Goal: Task Accomplishment & Management: Manage account settings

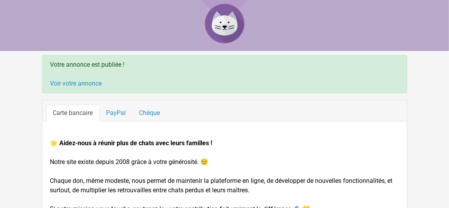
click at [73, 86] on link "Voir votre annonce" at bounding box center [76, 83] width 52 height 7
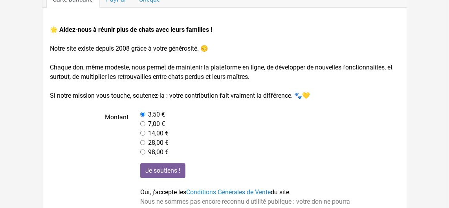
scroll to position [130, 0]
